Goal: Browse casually

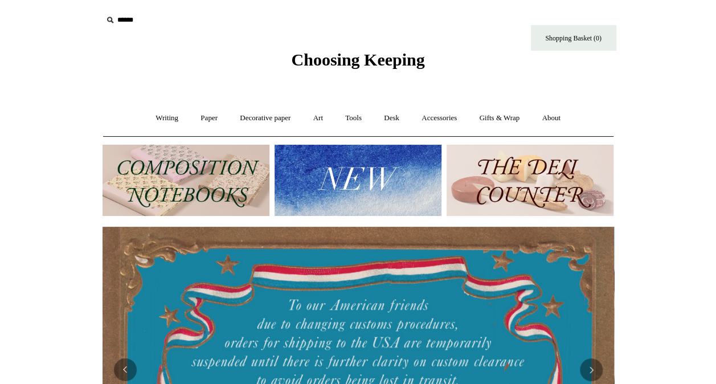
drag, startPoint x: 0, startPoint y: 0, endPoint x: 244, endPoint y: 189, distance: 308.5
click at [244, 189] on img at bounding box center [186, 180] width 167 height 71
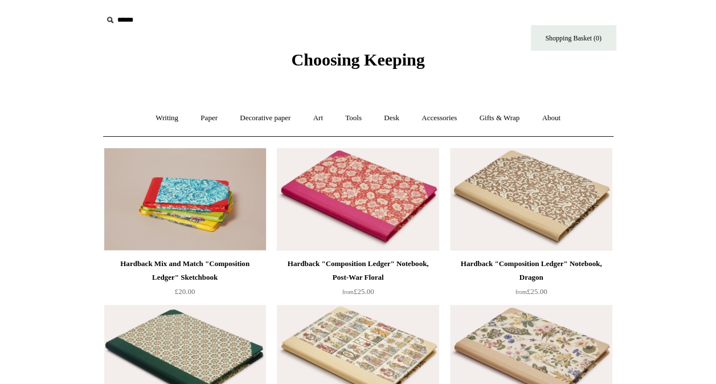
click at [354, 198] on img at bounding box center [358, 199] width 162 height 103
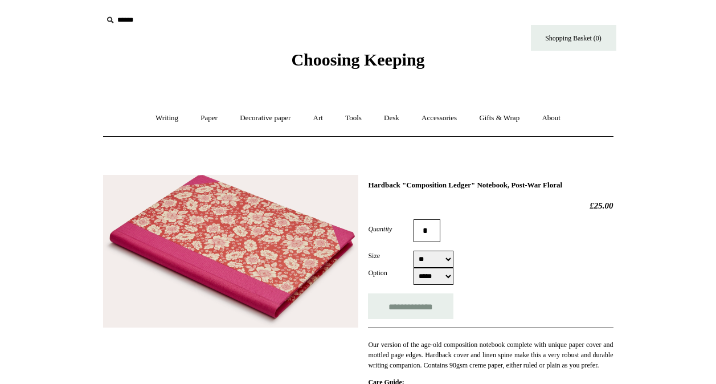
select select "*****"
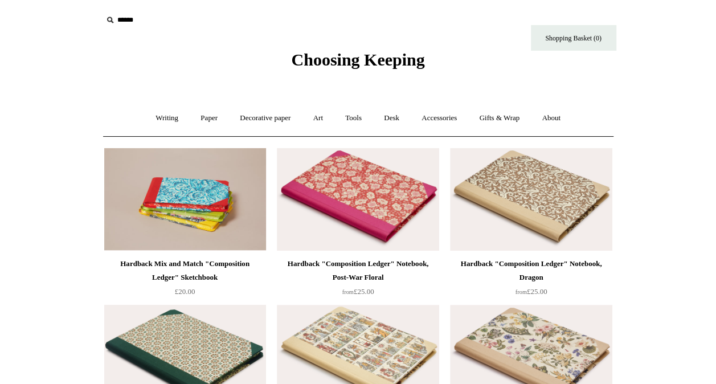
click at [187, 350] on img at bounding box center [185, 356] width 162 height 103
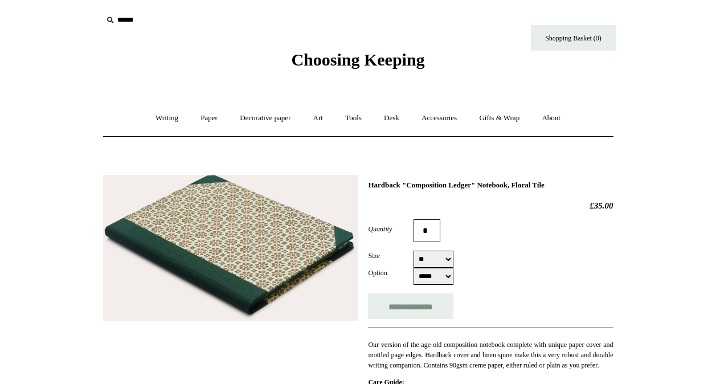
select select "*****"
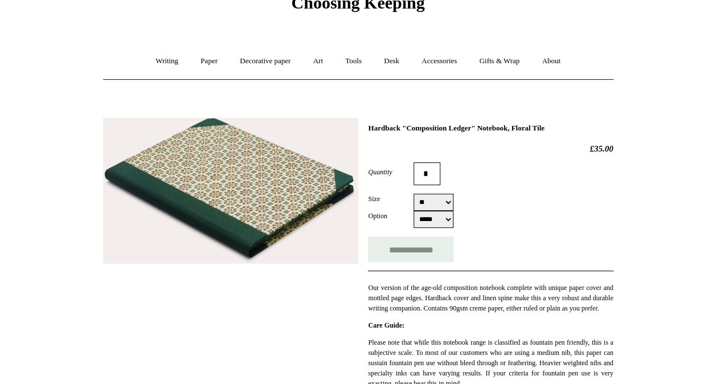
scroll to position [182, 0]
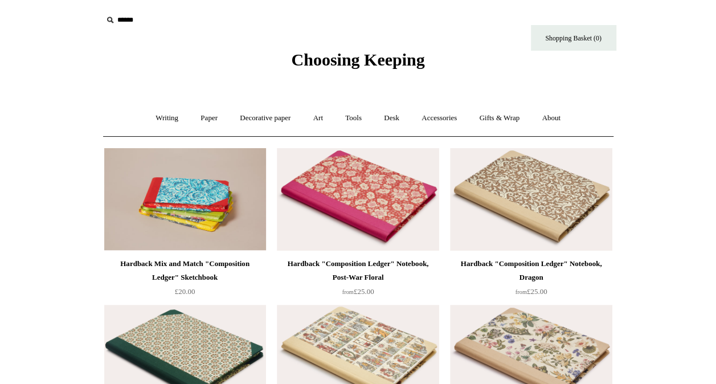
click at [334, 62] on span "Choosing Keeping" at bounding box center [357, 59] width 133 height 19
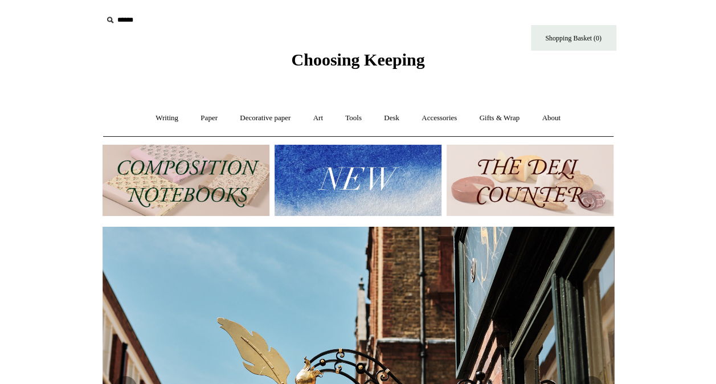
click at [335, 182] on img at bounding box center [358, 180] width 167 height 71
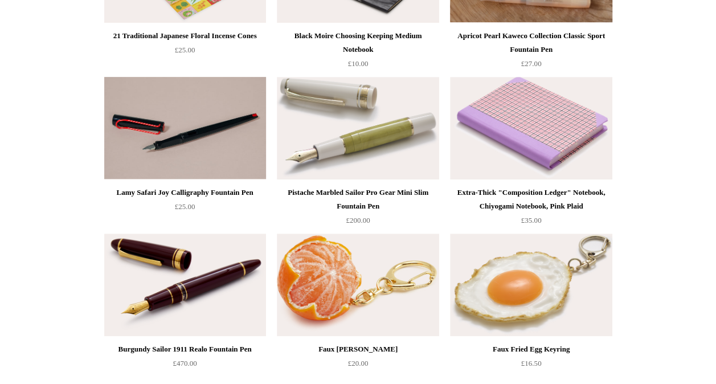
scroll to position [251, 0]
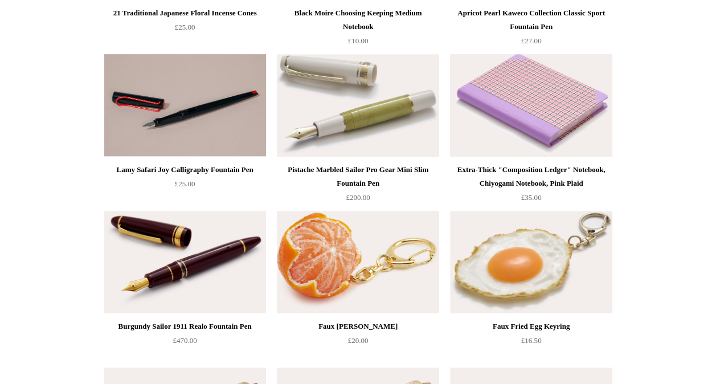
click at [532, 113] on img at bounding box center [531, 105] width 162 height 103
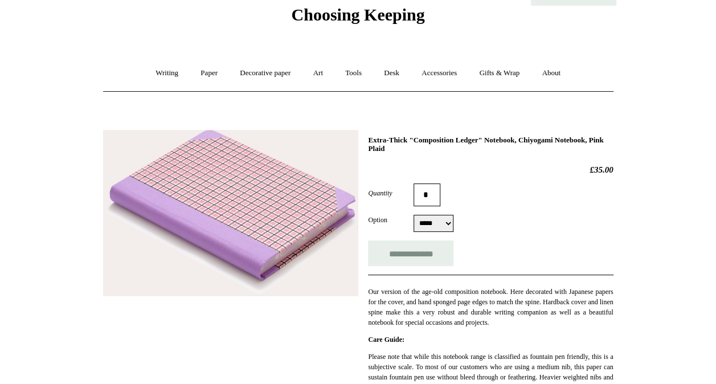
scroll to position [46, 0]
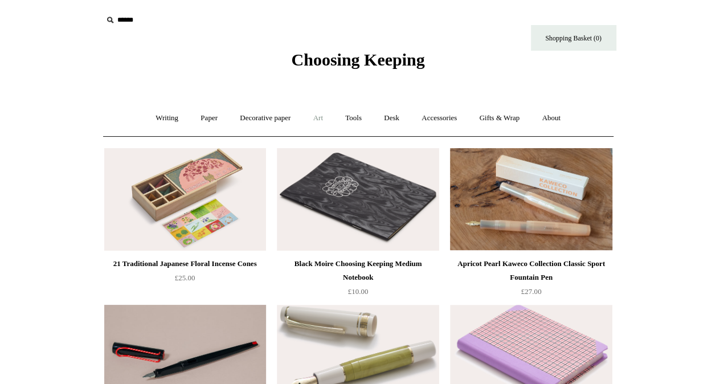
click at [317, 120] on link "Art +" at bounding box center [318, 118] width 30 height 30
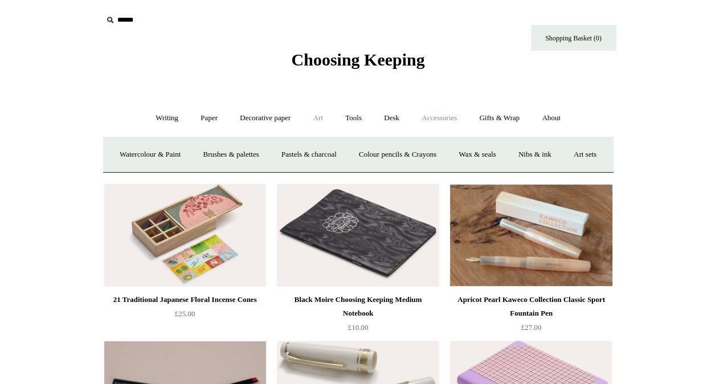
click at [440, 115] on link "Accessories +" at bounding box center [439, 118] width 56 height 30
click at [158, 150] on link "Personal Accessories +" at bounding box center [164, 155] width 83 height 30
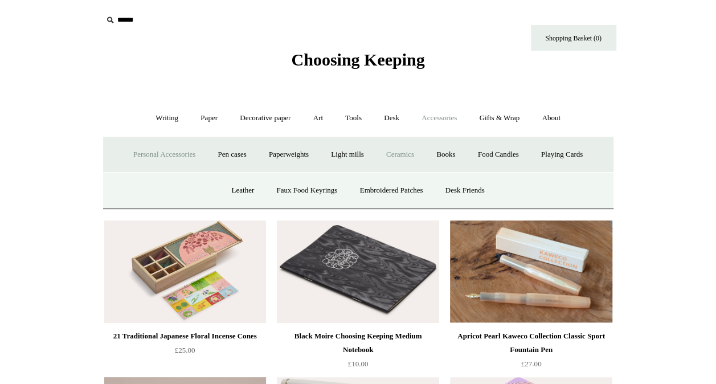
click at [400, 155] on link "Ceramics +" at bounding box center [400, 155] width 48 height 30
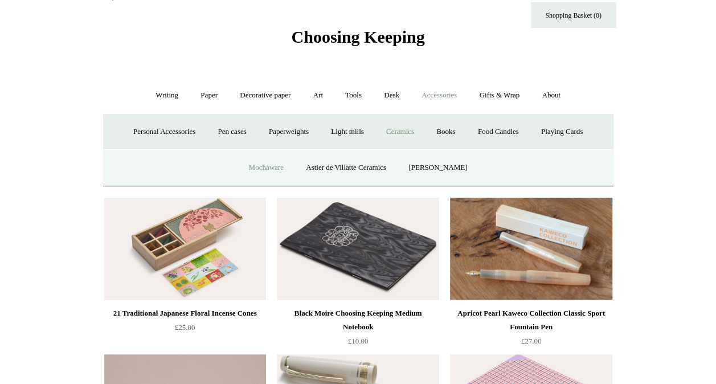
click at [275, 170] on link "Mochaware" at bounding box center [265, 168] width 55 height 30
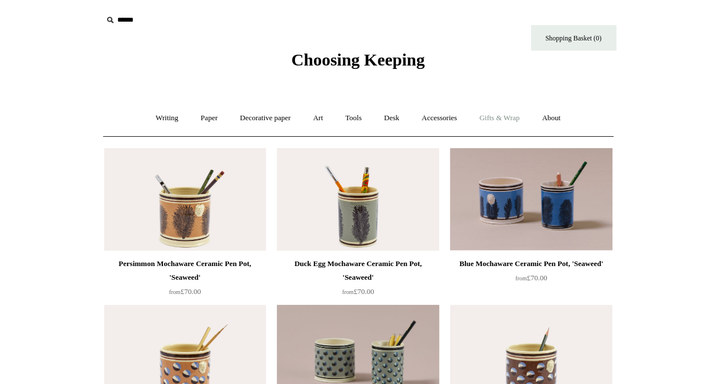
click at [503, 114] on link "Gifts & Wrap +" at bounding box center [499, 118] width 61 height 30
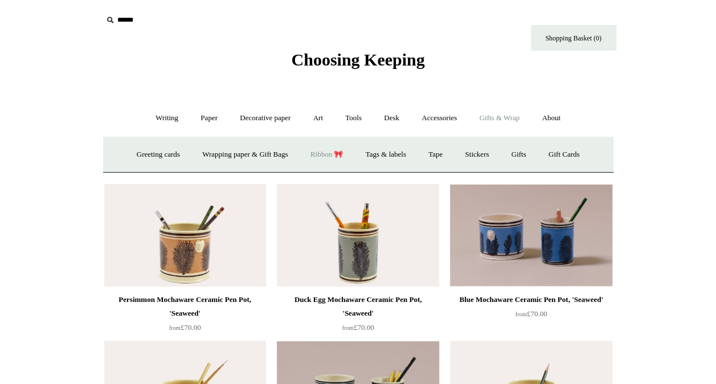
click at [322, 154] on link "Ribbon 🎀" at bounding box center [327, 155] width 54 height 30
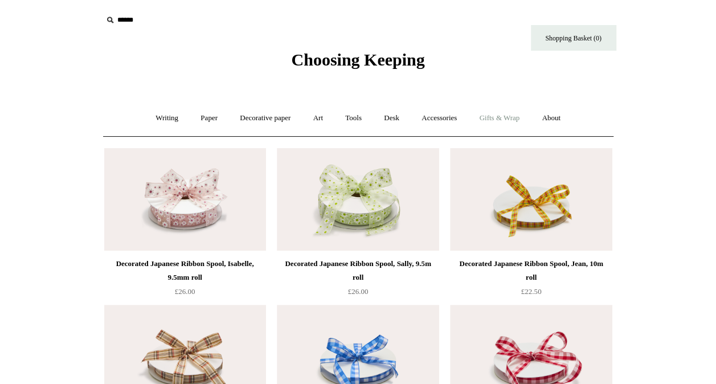
click at [511, 117] on link "Gifts & Wrap +" at bounding box center [499, 118] width 61 height 30
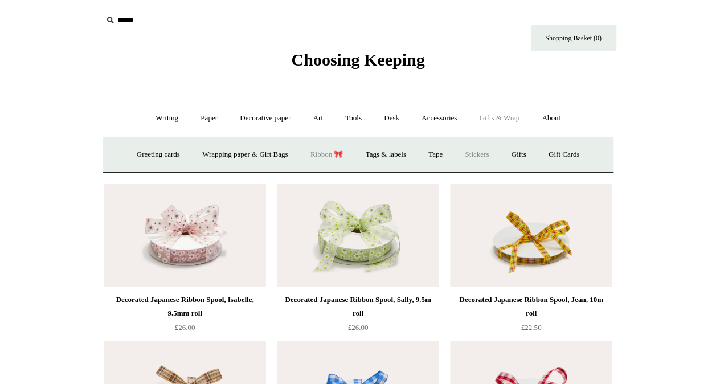
click at [477, 154] on link "Stickers" at bounding box center [477, 155] width 44 height 30
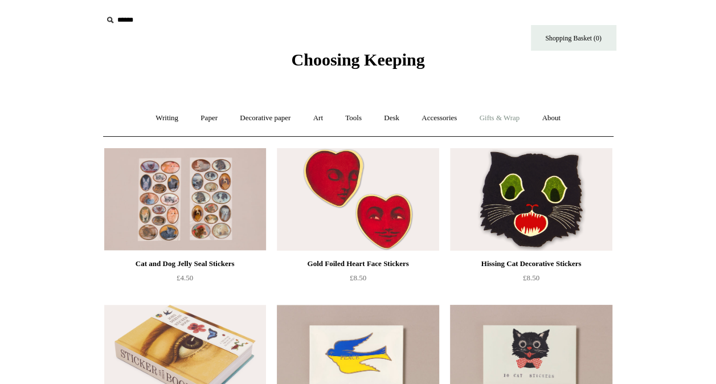
click at [502, 120] on link "Gifts & Wrap +" at bounding box center [499, 118] width 61 height 30
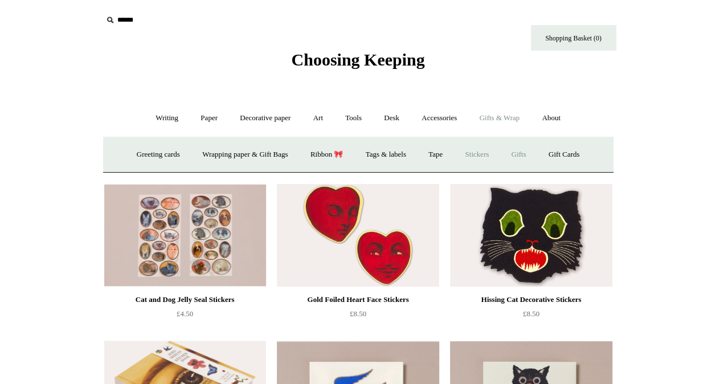
click at [527, 152] on link "Gifts +" at bounding box center [518, 155] width 35 height 30
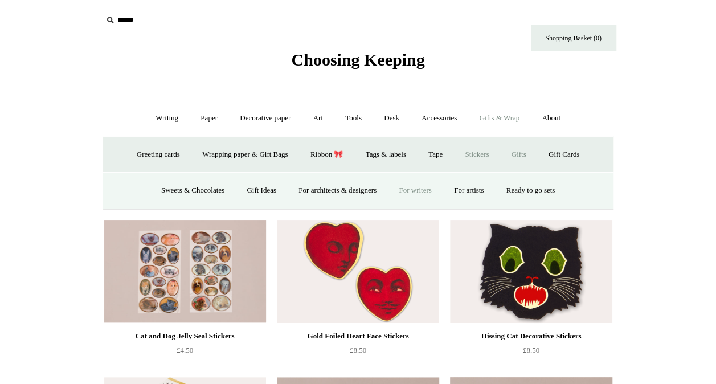
click at [413, 189] on link "For writers" at bounding box center [414, 190] width 53 height 30
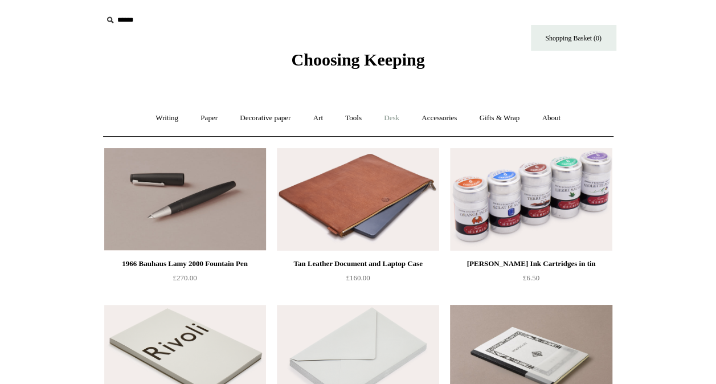
click at [396, 117] on link "Desk +" at bounding box center [392, 118] width 36 height 30
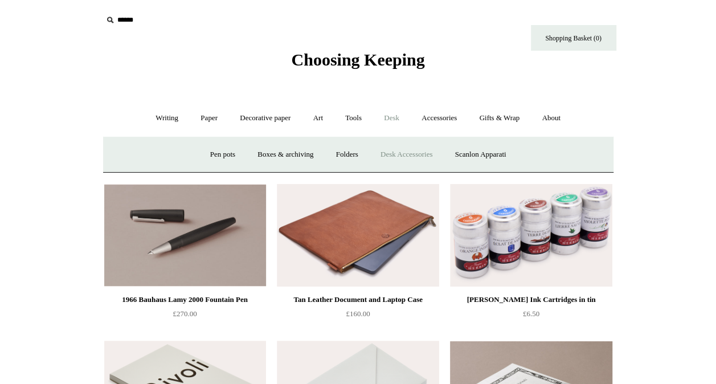
click at [397, 154] on link "Desk Accessories" at bounding box center [406, 155] width 72 height 30
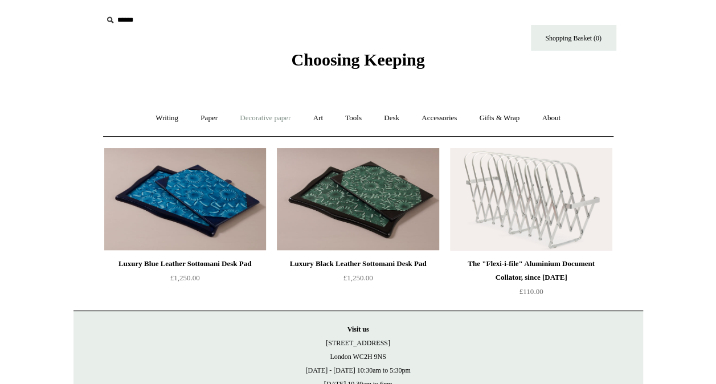
click at [263, 117] on link "Decorative paper +" at bounding box center [265, 118] width 71 height 30
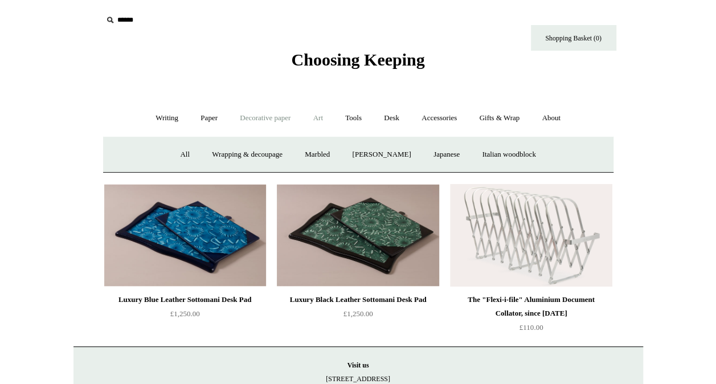
click at [322, 118] on link "Art +" at bounding box center [318, 118] width 30 height 30
click at [154, 120] on link "Writing +" at bounding box center [166, 118] width 43 height 30
click at [437, 153] on link "Wood pencils +" at bounding box center [427, 155] width 61 height 30
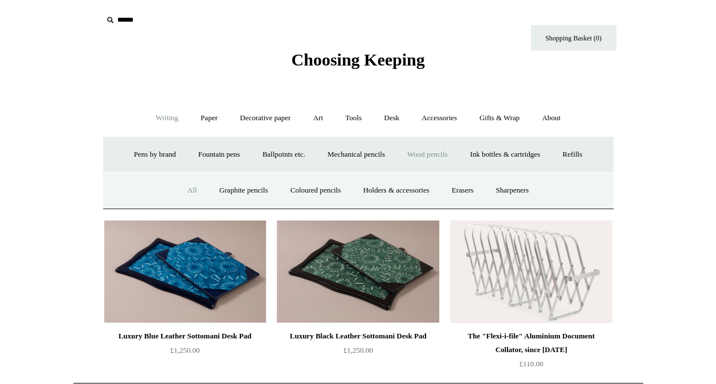
click at [194, 188] on link "All" at bounding box center [192, 190] width 30 height 30
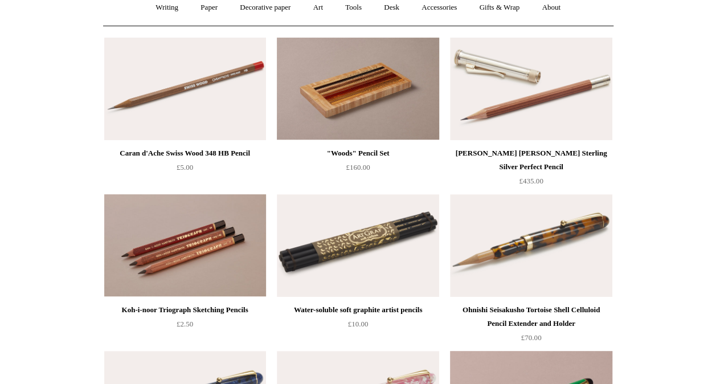
scroll to position [114, 0]
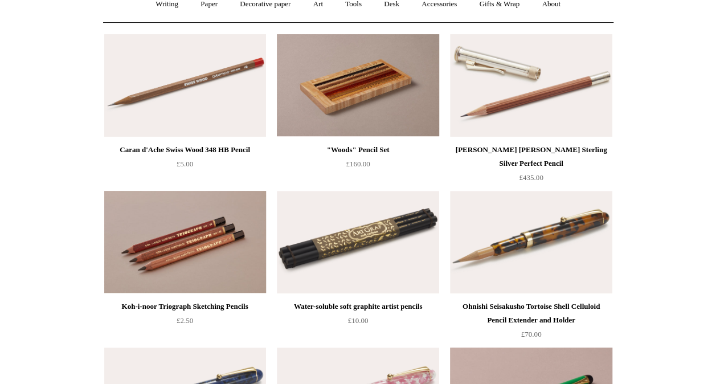
click at [236, 245] on img at bounding box center [185, 242] width 162 height 103
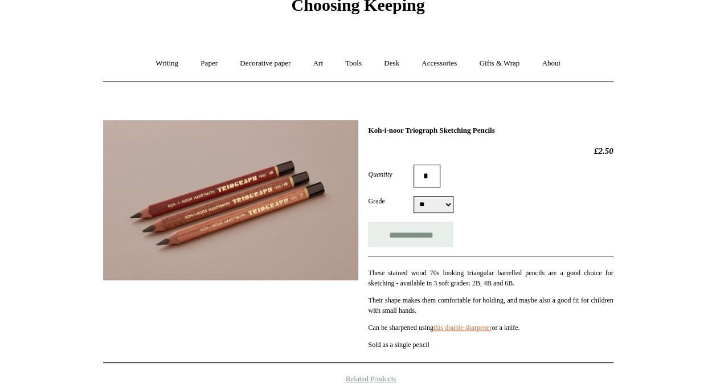
scroll to position [159, 0]
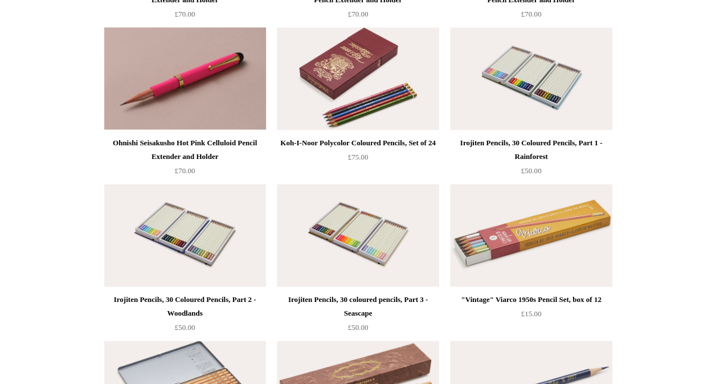
scroll to position [695, 0]
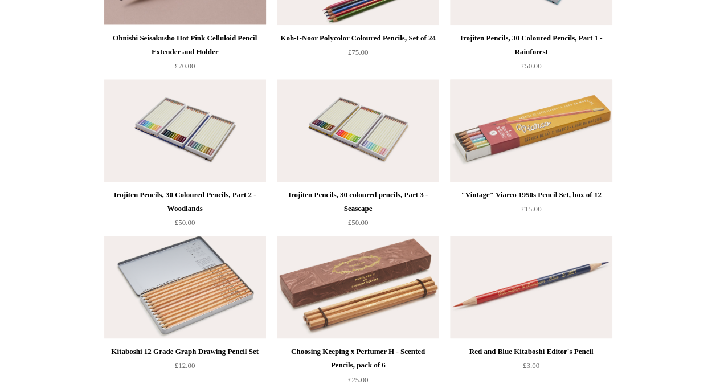
click at [484, 136] on img at bounding box center [531, 130] width 162 height 103
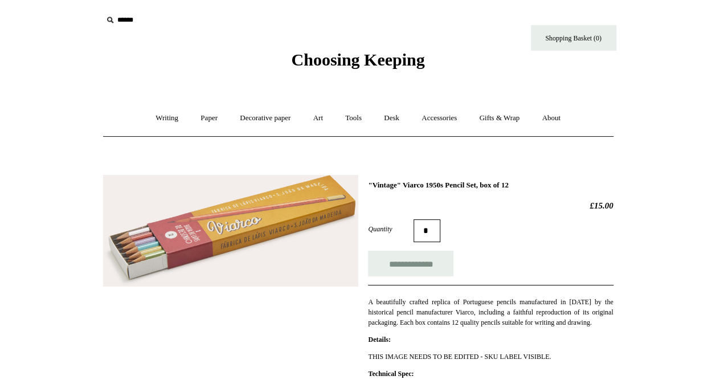
scroll to position [23, 0]
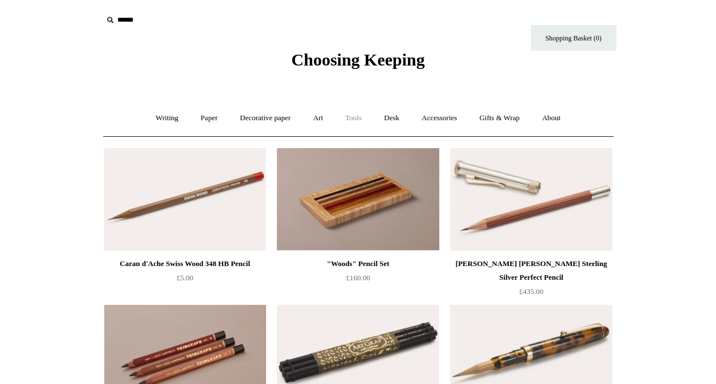
click at [355, 118] on link "Tools +" at bounding box center [353, 118] width 37 height 30
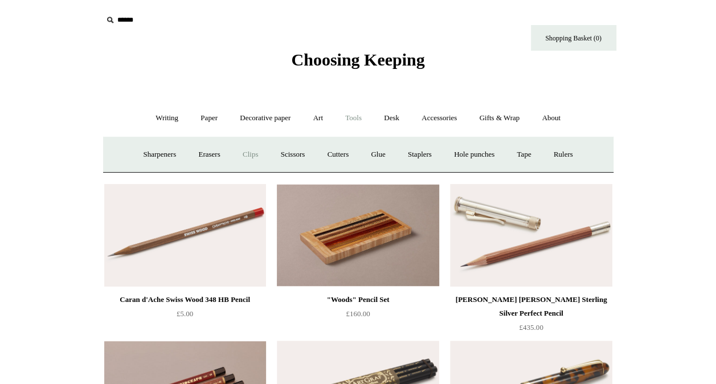
click at [241, 155] on link "Clips +" at bounding box center [250, 155] width 36 height 30
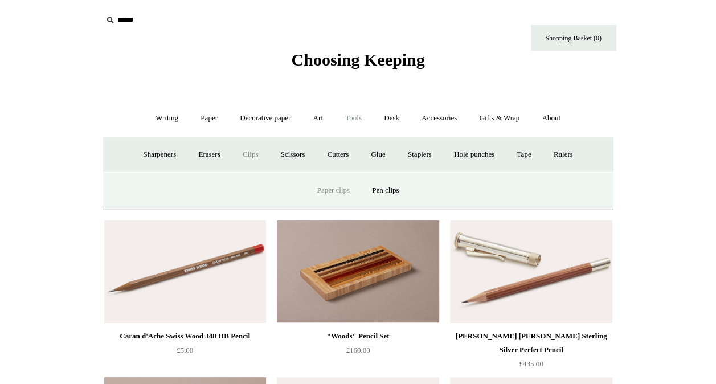
click at [331, 189] on link "Paper clips" at bounding box center [333, 190] width 53 height 30
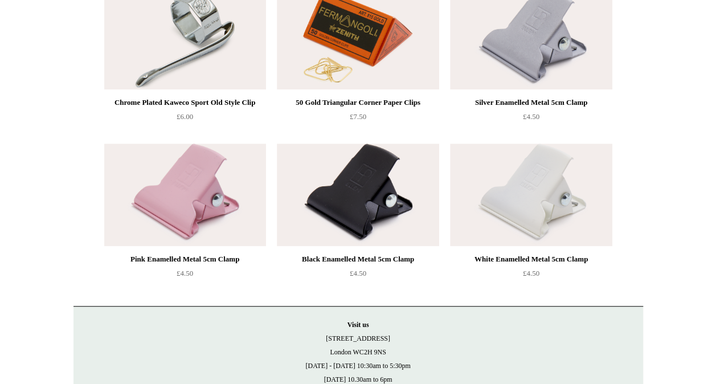
scroll to position [417, 0]
